Goal: Task Accomplishment & Management: Complete application form

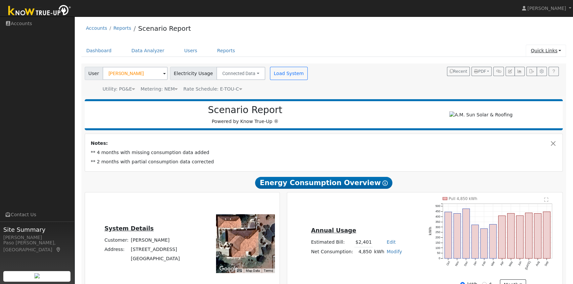
click at [549, 50] on link "Quick Links" at bounding box center [546, 51] width 40 height 12
click at [526, 66] on link "Quick Add" at bounding box center [532, 64] width 67 height 9
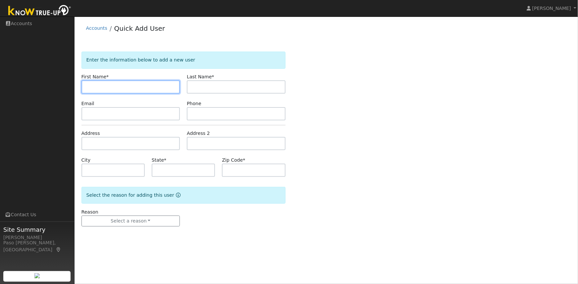
click at [135, 91] on input "text" at bounding box center [130, 86] width 99 height 13
type input "[PERSON_NAME]"
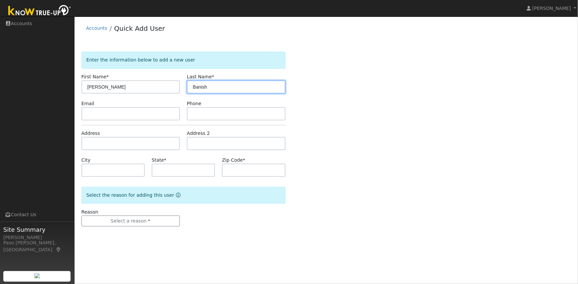
type input "Banish"
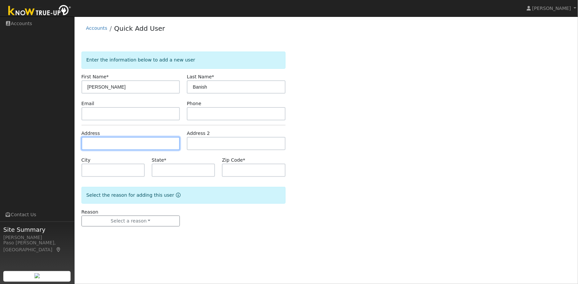
click at [104, 144] on input "text" at bounding box center [130, 143] width 99 height 13
type input "[STREET_ADDRESS][PERSON_NAME]"
type input "[DATE][PERSON_NAME]"
type input "CA"
type input "93451"
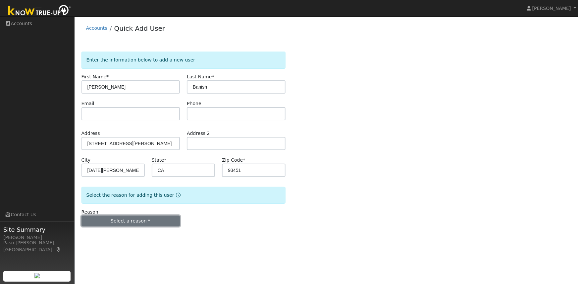
click at [126, 219] on button "Select a reason" at bounding box center [130, 221] width 99 height 11
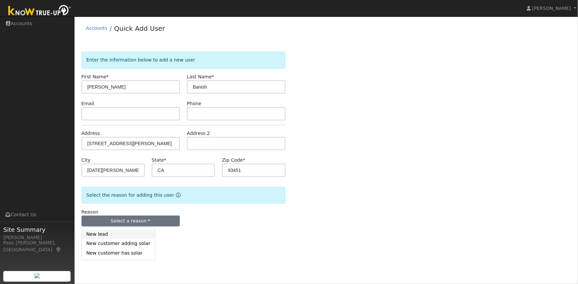
click at [111, 236] on link "New lead" at bounding box center [118, 234] width 73 height 9
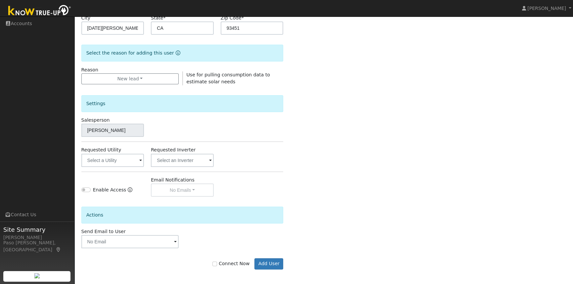
scroll to position [144, 0]
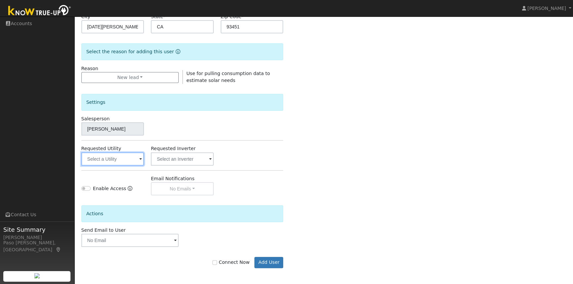
click at [116, 161] on input "text" at bounding box center [112, 159] width 63 height 13
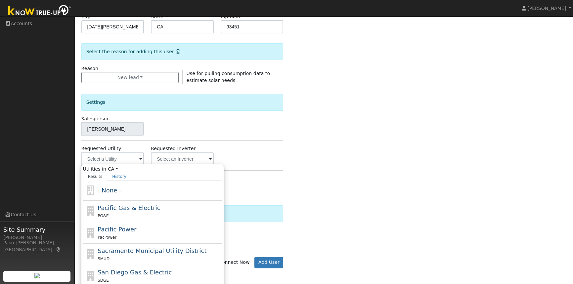
click at [123, 207] on span "Pacific Gas & Electric" at bounding box center [129, 208] width 63 height 7
type input "Pacific Gas & Electric"
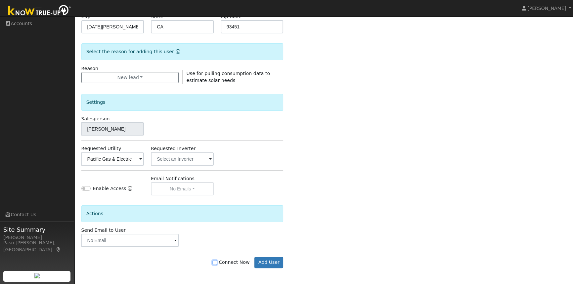
drag, startPoint x: 221, startPoint y: 263, endPoint x: 234, endPoint y: 269, distance: 15.1
click at [217, 263] on input "Connect Now" at bounding box center [215, 263] width 5 height 5
checkbox input "true"
click at [267, 263] on button "Add User" at bounding box center [269, 262] width 29 height 11
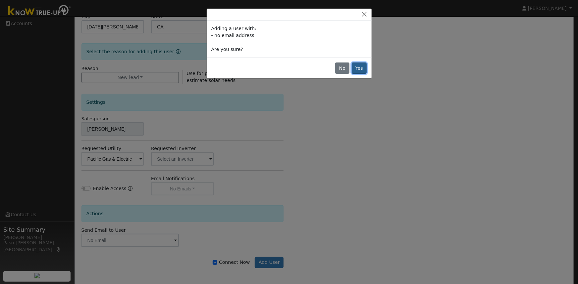
click at [358, 68] on button "Yes" at bounding box center [359, 68] width 15 height 11
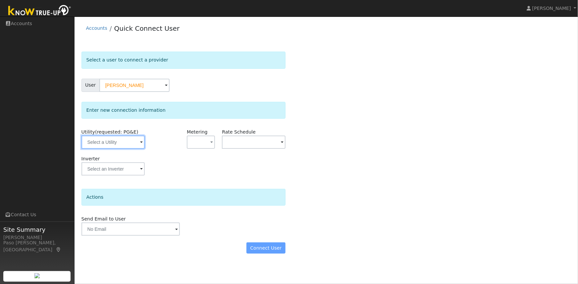
click at [126, 143] on input "text" at bounding box center [112, 142] width 63 height 13
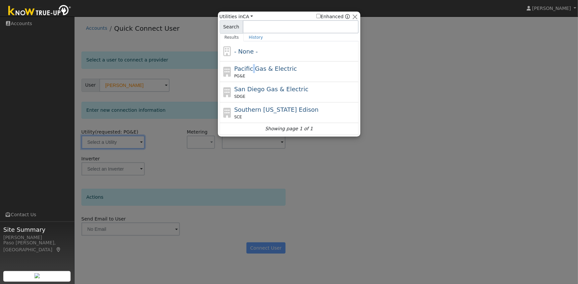
click at [251, 70] on span "Pacific Gas & Electric" at bounding box center [265, 68] width 63 height 7
type input "PG&E"
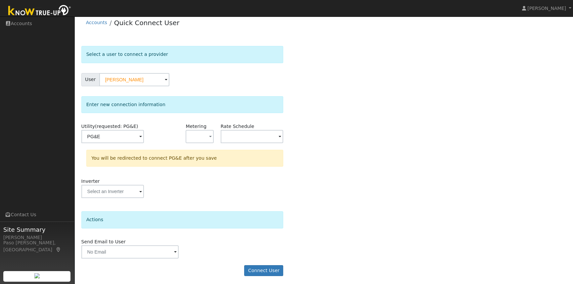
scroll to position [7, 0]
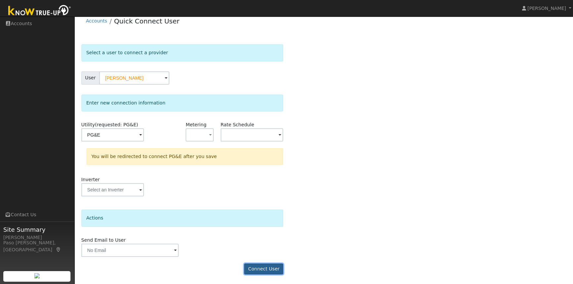
click at [267, 272] on button "Connect User" at bounding box center [263, 269] width 39 height 11
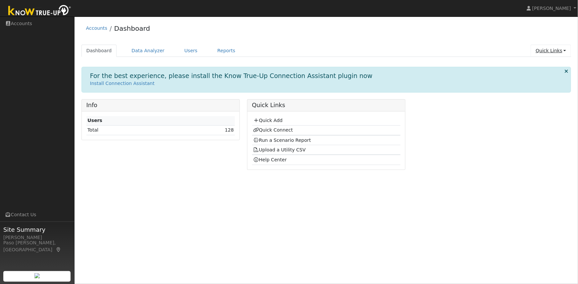
click at [545, 51] on link "Quick Links" at bounding box center [550, 51] width 40 height 12
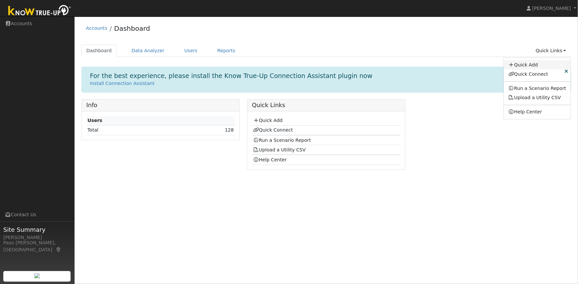
click at [529, 64] on link "Quick Add" at bounding box center [537, 64] width 67 height 9
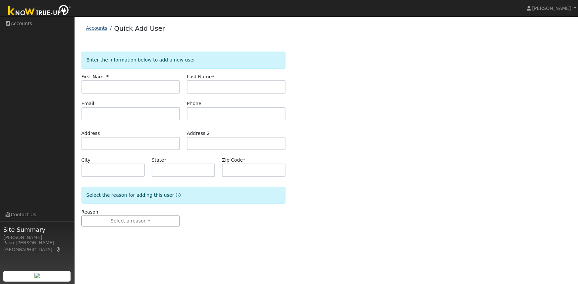
click at [92, 29] on link "Accounts" at bounding box center [96, 27] width 21 height 5
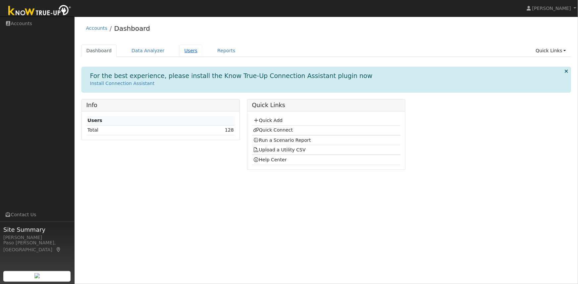
click at [180, 49] on link "Users" at bounding box center [190, 51] width 23 height 12
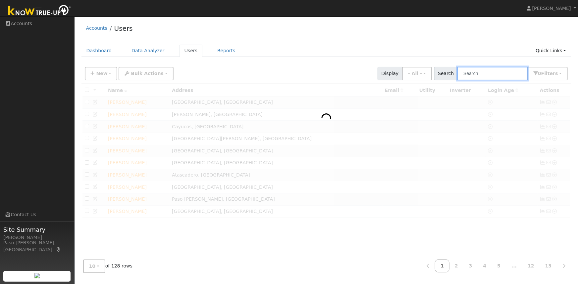
click at [498, 74] on input "text" at bounding box center [492, 74] width 70 height 14
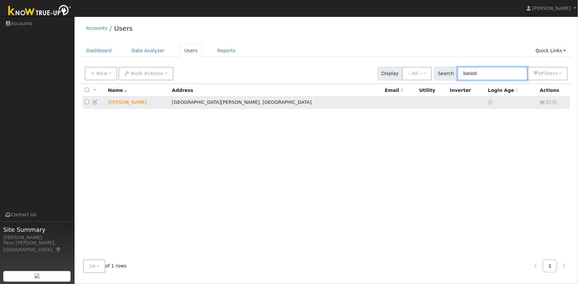
type input "banish"
click at [556, 104] on icon at bounding box center [555, 102] width 6 height 5
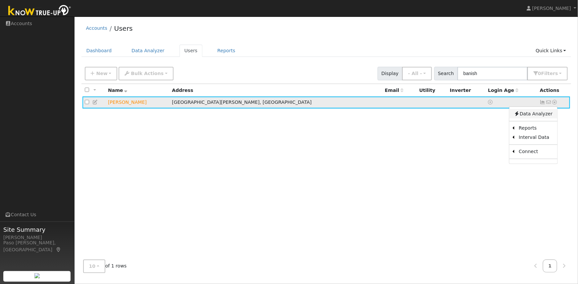
click at [535, 114] on link "Data Analyzer" at bounding box center [533, 113] width 48 height 9
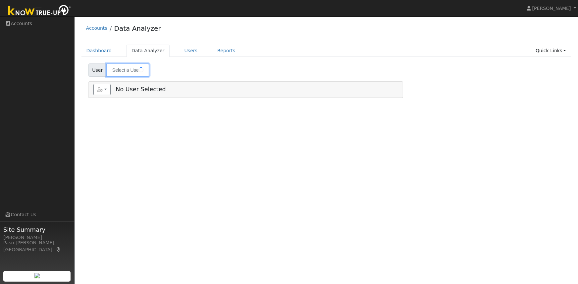
type input "[PERSON_NAME]"
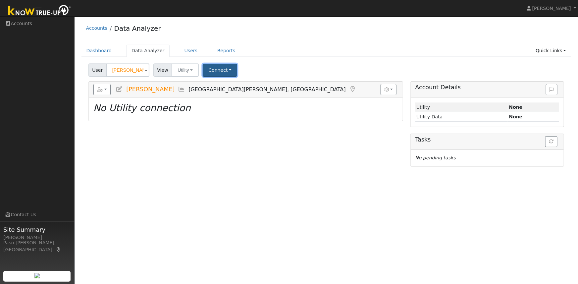
click at [219, 72] on button "Connect" at bounding box center [220, 70] width 34 height 13
click at [219, 98] on link "Quick Connect" at bounding box center [229, 98] width 52 height 9
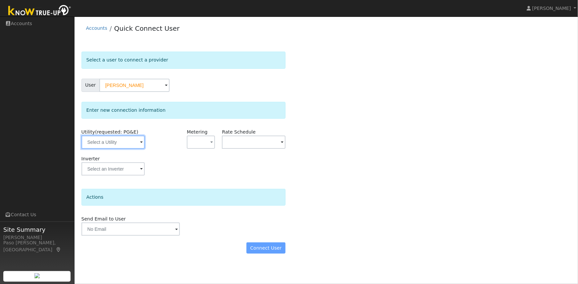
click at [126, 144] on input "text" at bounding box center [112, 142] width 63 height 13
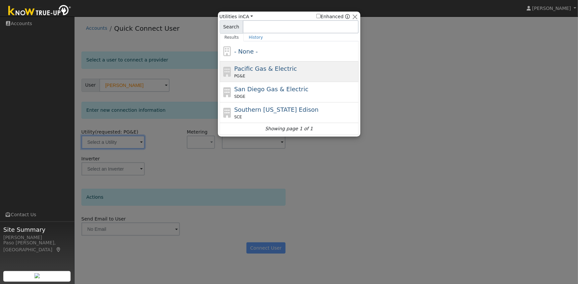
click at [260, 69] on span "Pacific Gas & Electric" at bounding box center [265, 68] width 63 height 7
type input "PG&E"
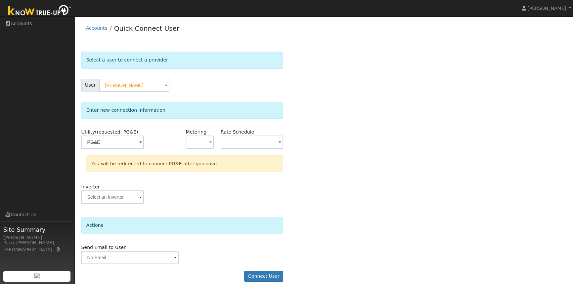
scroll to position [7, 0]
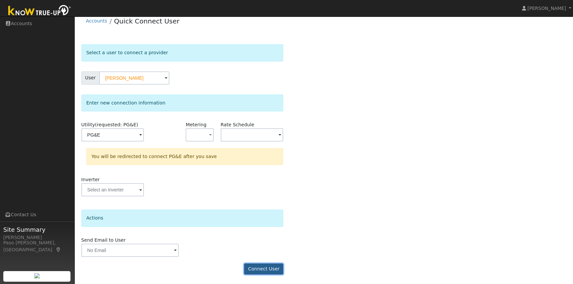
click at [256, 267] on button "Connect User" at bounding box center [263, 269] width 39 height 11
